Goal: Check status: Check status

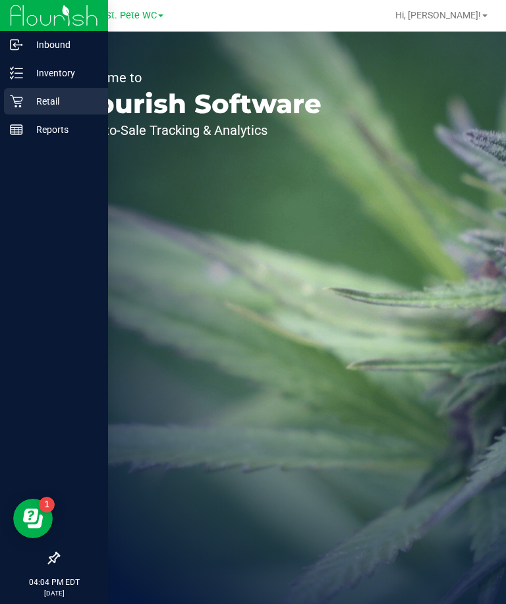
click at [26, 100] on p "Retail" at bounding box center [62, 101] width 79 height 16
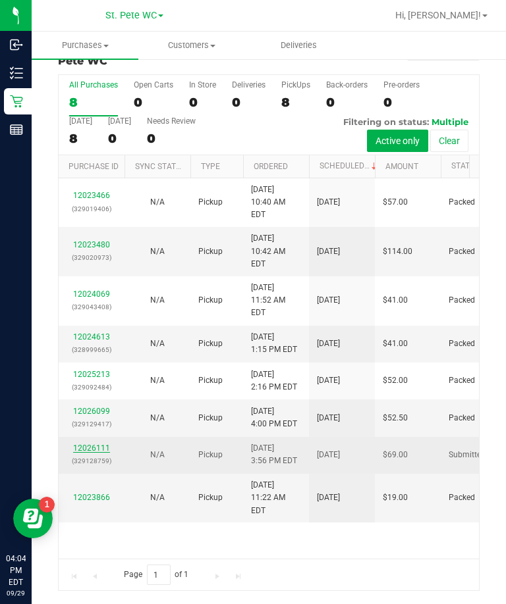
click at [97, 444] on link "12026111" at bounding box center [91, 448] width 37 height 9
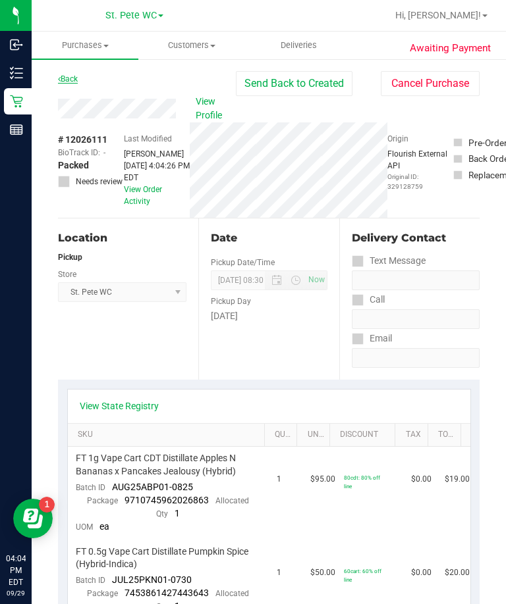
click at [73, 76] on link "Back" at bounding box center [68, 78] width 20 height 9
